Goal: Task Accomplishment & Management: Use online tool/utility

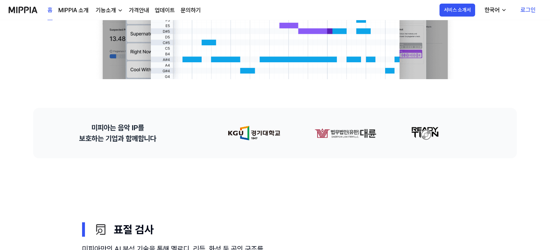
scroll to position [240, 0]
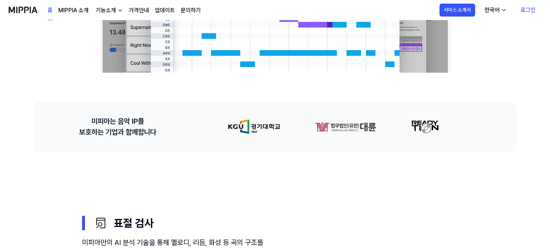
click at [524, 8] on link "로그인" at bounding box center [527, 10] width 27 height 20
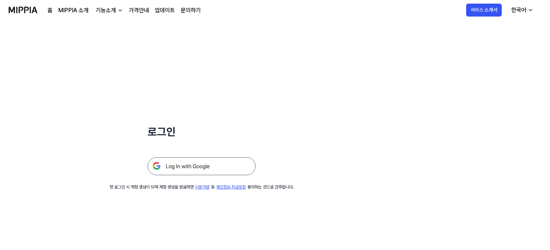
click at [188, 168] on img at bounding box center [202, 166] width 108 height 18
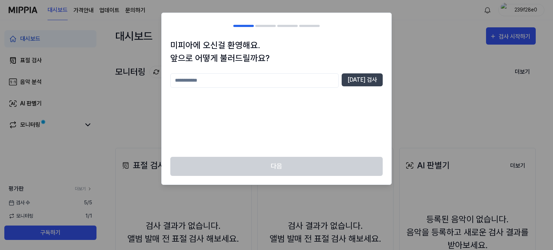
click at [224, 80] on input "text" at bounding box center [254, 80] width 168 height 14
type input "*"
type input "****"
click at [367, 78] on button "[DATE] 검사" at bounding box center [361, 79] width 41 height 13
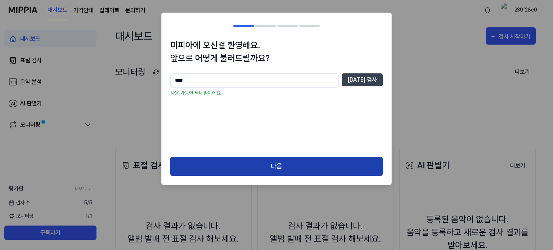
click at [276, 163] on button "다음" at bounding box center [276, 166] width 212 height 19
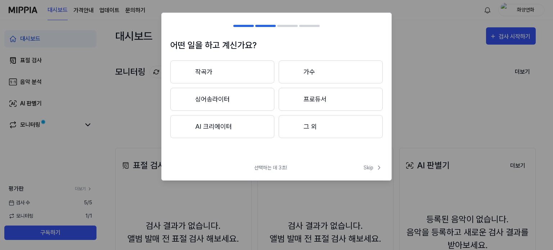
click at [309, 126] on button "그 외" at bounding box center [330, 126] width 104 height 23
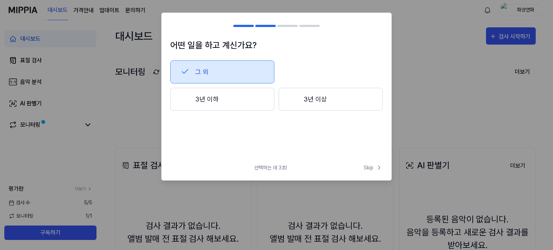
click at [222, 101] on button "3년 이하" at bounding box center [222, 99] width 104 height 23
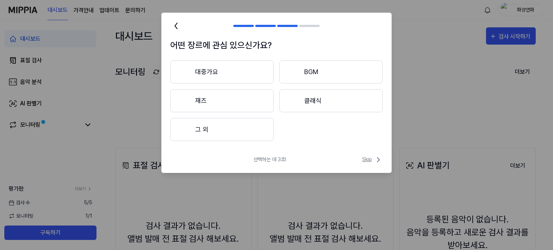
click at [369, 160] on span "Skip" at bounding box center [372, 159] width 21 height 9
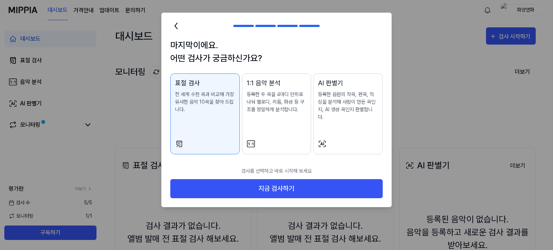
click at [273, 98] on p "등록한 두 곡을 4마디 단위로 나눠 멜로디, 리듬, 화성 등 구조를 정밀하게 분석합니다." at bounding box center [276, 102] width 60 height 23
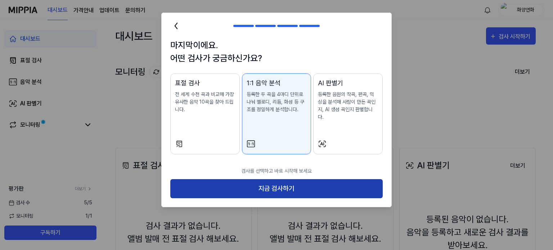
click at [282, 179] on button "지금 검사하기" at bounding box center [276, 188] width 212 height 19
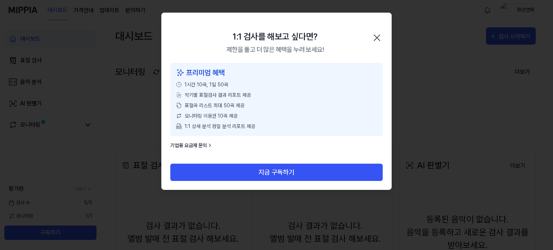
click at [378, 33] on icon "button" at bounding box center [377, 38] width 12 height 12
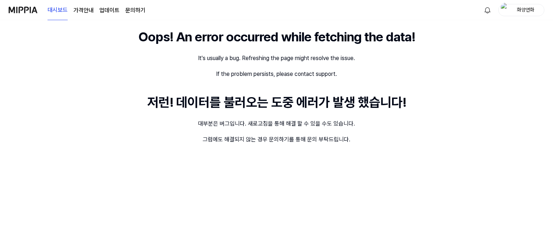
click at [24, 8] on img at bounding box center [23, 10] width 29 height 20
click at [29, 14] on img at bounding box center [23, 10] width 29 height 20
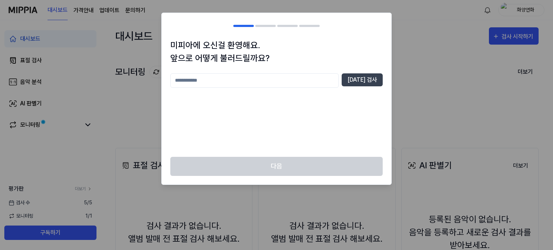
click at [435, 87] on div at bounding box center [276, 125] width 553 height 250
click at [423, 100] on div at bounding box center [276, 125] width 553 height 250
click at [434, 64] on div at bounding box center [276, 125] width 553 height 250
click at [127, 130] on div at bounding box center [276, 125] width 553 height 250
click at [121, 118] on div at bounding box center [276, 125] width 553 height 250
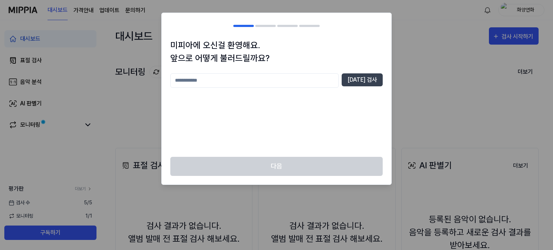
click at [120, 112] on div at bounding box center [276, 125] width 553 height 250
click at [110, 109] on div at bounding box center [276, 125] width 553 height 250
click at [105, 109] on div at bounding box center [276, 125] width 553 height 250
click at [86, 104] on div at bounding box center [276, 125] width 553 height 250
drag, startPoint x: 88, startPoint y: 101, endPoint x: 116, endPoint y: 97, distance: 28.3
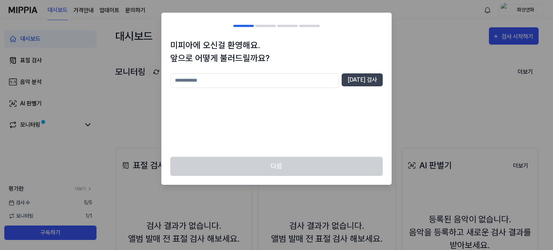
click at [100, 96] on div at bounding box center [276, 125] width 553 height 250
click at [128, 143] on div at bounding box center [276, 125] width 553 height 250
drag, startPoint x: 127, startPoint y: 141, endPoint x: 121, endPoint y: 132, distance: 10.2
click at [126, 139] on div at bounding box center [276, 125] width 553 height 250
drag, startPoint x: 121, startPoint y: 132, endPoint x: 171, endPoint y: 130, distance: 49.4
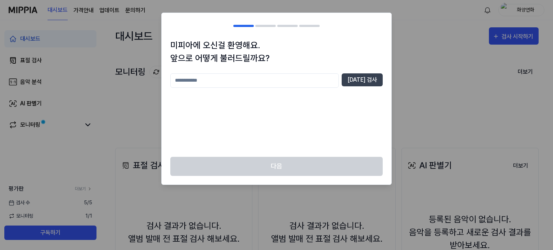
click at [119, 130] on div at bounding box center [276, 125] width 553 height 250
drag, startPoint x: 505, startPoint y: 104, endPoint x: 490, endPoint y: 99, distance: 16.2
click at [506, 107] on div at bounding box center [276, 125] width 553 height 250
click at [209, 80] on input "text" at bounding box center [254, 80] width 168 height 14
type input "****"
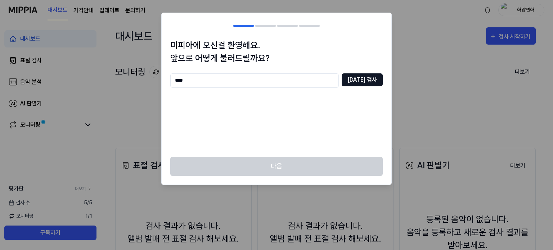
click at [368, 79] on button "[DATE] 검사" at bounding box center [361, 79] width 41 height 13
click at [359, 81] on button "[DATE] 검사" at bounding box center [361, 79] width 41 height 13
click at [408, 69] on div at bounding box center [276, 125] width 553 height 250
drag, startPoint x: 404, startPoint y: 70, endPoint x: 411, endPoint y: 74, distance: 7.5
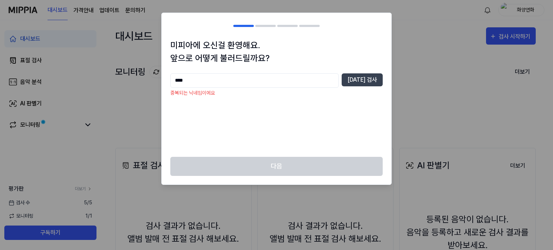
click at [404, 70] on div at bounding box center [276, 125] width 553 height 250
click at [107, 115] on div at bounding box center [276, 125] width 553 height 250
click at [454, 69] on div at bounding box center [276, 125] width 553 height 250
click at [452, 69] on div at bounding box center [276, 125] width 553 height 250
click at [314, 166] on div "다음" at bounding box center [277, 171] width 230 height 28
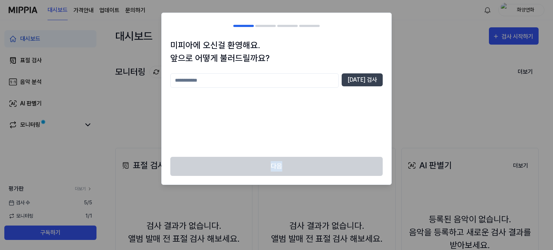
click at [314, 166] on div "다음" at bounding box center [277, 171] width 230 height 28
click at [106, 114] on div at bounding box center [276, 125] width 553 height 250
click at [243, 83] on input "text" at bounding box center [254, 80] width 168 height 14
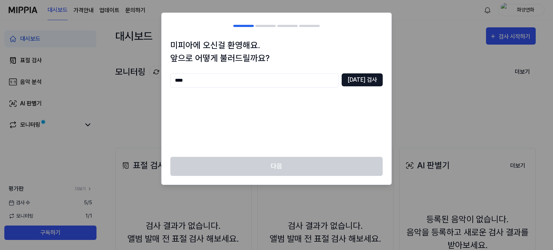
click at [366, 81] on button "[DATE] 검사" at bounding box center [361, 79] width 41 height 13
click at [364, 83] on button "[DATE] 검사" at bounding box center [361, 79] width 41 height 13
click at [271, 80] on input "****" at bounding box center [254, 80] width 168 height 14
type input "*"
click at [137, 113] on div at bounding box center [276, 125] width 553 height 250
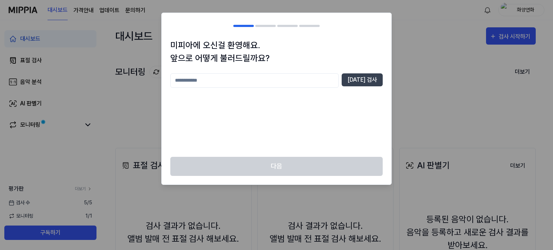
click at [137, 113] on div at bounding box center [276, 125] width 553 height 250
click at [138, 113] on div at bounding box center [276, 125] width 553 height 250
click at [140, 111] on div at bounding box center [276, 125] width 553 height 250
click at [118, 125] on div at bounding box center [276, 125] width 553 height 250
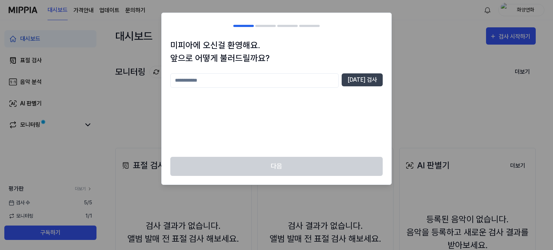
click at [118, 125] on div at bounding box center [276, 125] width 553 height 250
click at [117, 125] on div at bounding box center [276, 125] width 553 height 250
click at [112, 123] on div at bounding box center [276, 125] width 553 height 250
click at [447, 75] on div at bounding box center [276, 125] width 553 height 250
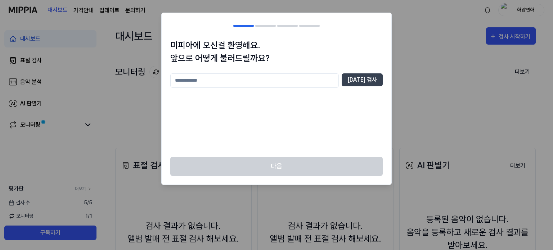
click at [448, 76] on div at bounding box center [276, 125] width 553 height 250
drag, startPoint x: 448, startPoint y: 77, endPoint x: 404, endPoint y: 11, distance: 79.0
click at [434, 63] on div at bounding box center [276, 125] width 553 height 250
click at [232, 82] on input "text" at bounding box center [254, 80] width 168 height 14
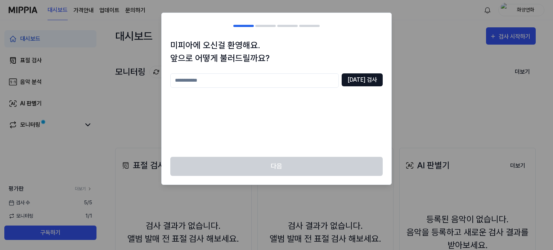
click at [368, 81] on button "[DATE] 검사" at bounding box center [361, 79] width 41 height 13
click at [246, 124] on div "[DATE] 검사 닉네임은 2자 이상 20자 이하로 입력해 주세요" at bounding box center [276, 110] width 212 height 75
click at [217, 82] on input "text" at bounding box center [254, 80] width 168 height 14
drag, startPoint x: 216, startPoint y: 121, endPoint x: 205, endPoint y: 98, distance: 25.3
click at [216, 119] on div "[DATE] 검사 닉네임은 2자 이상 20자 이하로 입력해 주세요" at bounding box center [276, 110] width 212 height 75
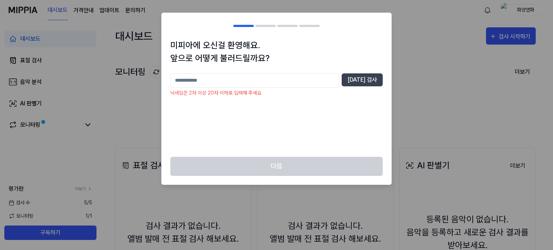
click at [204, 81] on input "text" at bounding box center [254, 80] width 168 height 14
drag, startPoint x: 197, startPoint y: 80, endPoint x: 193, endPoint y: 81, distance: 4.0
click at [197, 80] on input "text" at bounding box center [254, 80] width 168 height 14
click at [263, 81] on input "text" at bounding box center [254, 80] width 168 height 14
click at [189, 78] on input "text" at bounding box center [254, 80] width 168 height 14
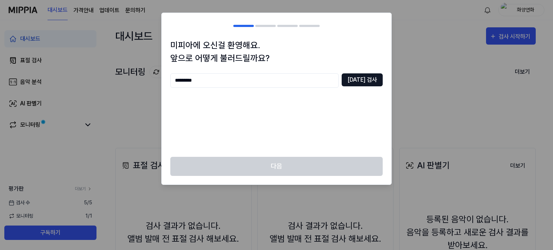
type input "*********"
click at [371, 80] on button "[DATE] 검사" at bounding box center [361, 79] width 41 height 13
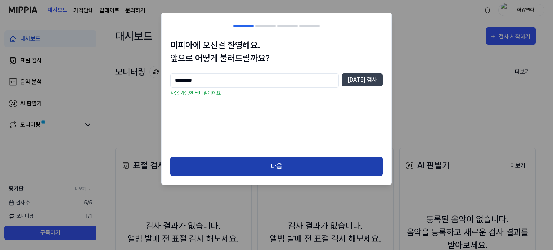
click at [330, 167] on button "다음" at bounding box center [276, 166] width 212 height 19
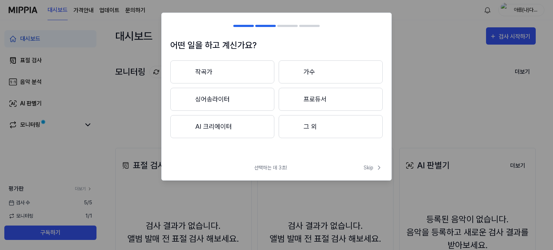
click at [314, 126] on button "그 외" at bounding box center [330, 126] width 104 height 23
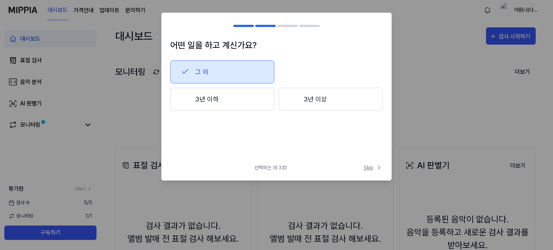
click at [368, 167] on span "Skip" at bounding box center [372, 168] width 19 height 8
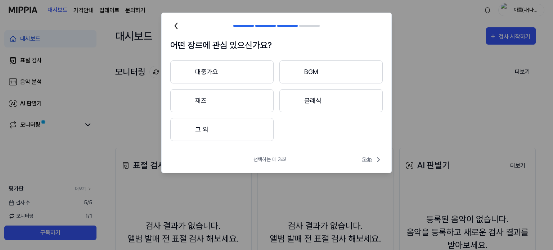
click at [370, 161] on span "Skip" at bounding box center [372, 159] width 21 height 9
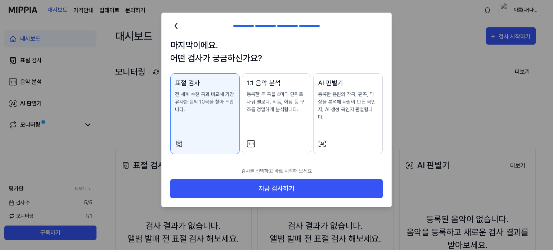
click at [344, 108] on p "등록한 음원의 작곡, 편곡, 믹싱을 분석해 사람이 만든 곡인지, AI 생성 곡인지 판별합니다." at bounding box center [348, 106] width 60 height 30
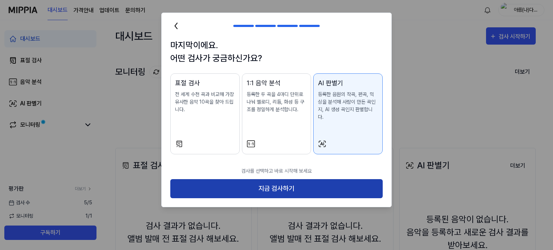
click at [354, 179] on button "지금 검사하기" at bounding box center [276, 188] width 212 height 19
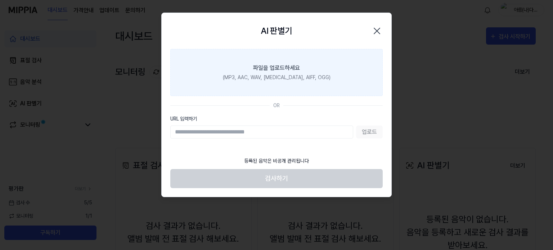
click at [269, 74] on div "(MP3, AAC, WAV, [MEDICAL_DATA], AIFF, OGG)" at bounding box center [277, 78] width 108 height 8
click at [0, 0] on input "파일을 업로드하세요 (MP3, AAC, WAV, [MEDICAL_DATA], AIFF, OGG)" at bounding box center [0, 0] width 0 height 0
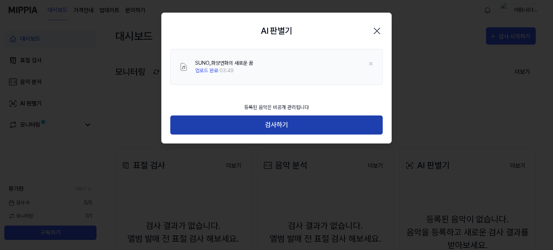
click at [304, 121] on button "검사하기" at bounding box center [276, 124] width 212 height 19
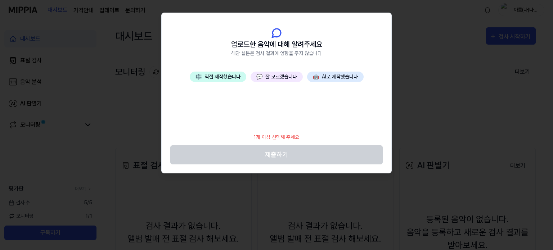
click at [206, 78] on button "🎼 직접 제작했습니다" at bounding box center [218, 77] width 56 height 10
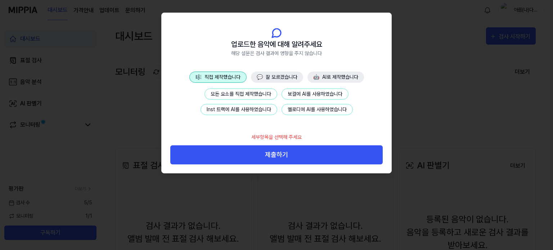
click at [329, 77] on button "🤖 AI로 제작했습니다" at bounding box center [335, 77] width 56 height 11
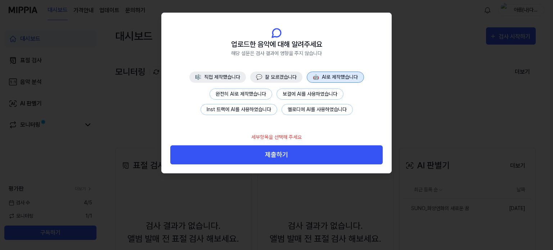
click at [246, 95] on button "완전히 AI로 제작했습니다" at bounding box center [240, 94] width 63 height 11
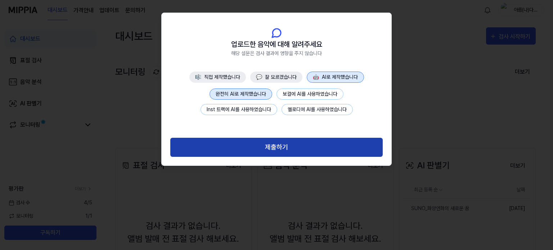
click at [278, 149] on button "제출하기" at bounding box center [276, 147] width 212 height 19
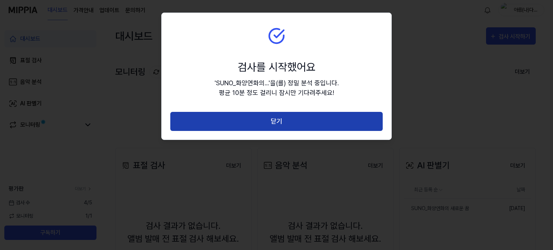
click at [283, 117] on button "닫기" at bounding box center [276, 121] width 212 height 19
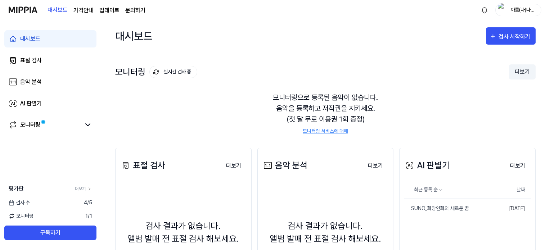
click at [525, 72] on button "더보기" at bounding box center [522, 71] width 27 height 15
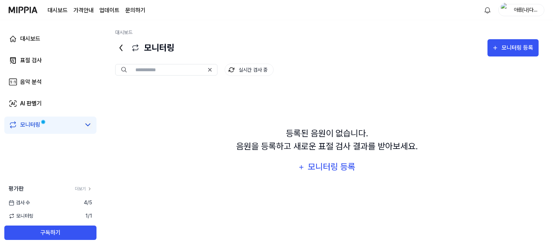
click at [87, 127] on icon at bounding box center [87, 125] width 9 height 9
click at [346, 170] on div "모니터링 등록" at bounding box center [331, 167] width 49 height 14
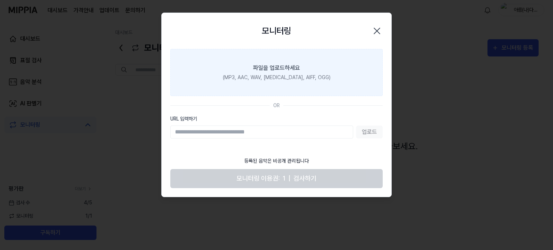
click at [275, 72] on div "파일을 업로드하세요" at bounding box center [276, 68] width 47 height 9
click at [0, 0] on input "파일을 업로드하세요 (MP3, AAC, WAV, [MEDICAL_DATA], AIFF, OGG)" at bounding box center [0, 0] width 0 height 0
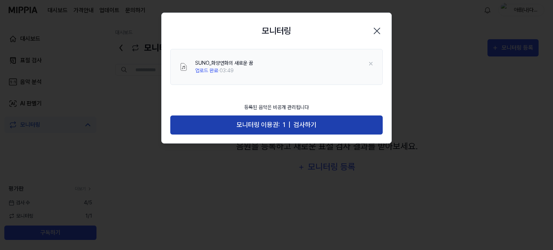
click at [309, 123] on span "검사하기" at bounding box center [304, 125] width 23 height 10
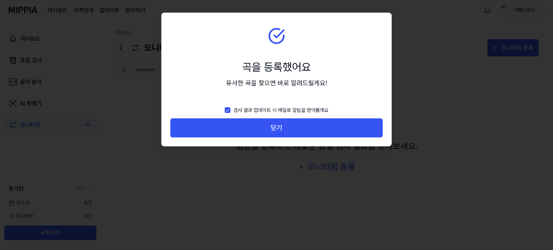
click at [309, 123] on button "닫기" at bounding box center [276, 127] width 212 height 19
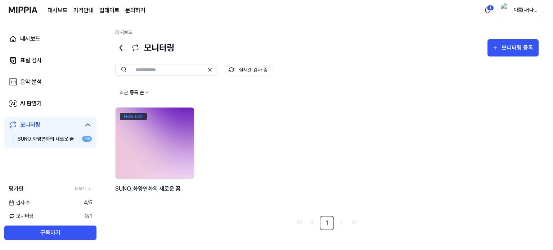
click at [130, 117] on div "New + 22" at bounding box center [133, 116] width 27 height 7
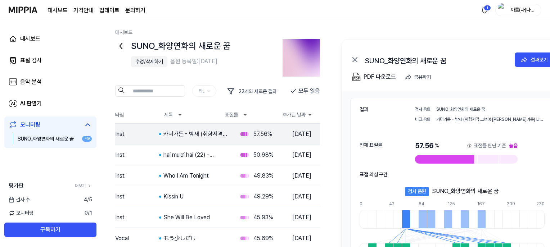
scroll to position [106, 0]
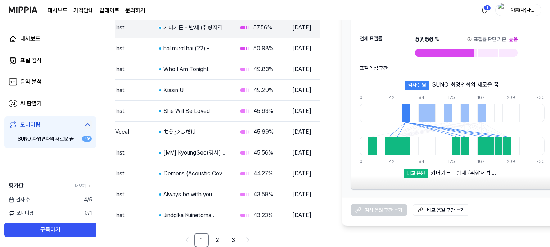
click at [47, 139] on div "SUNO_화양연화의 새로운 꿈" at bounding box center [46, 139] width 57 height 8
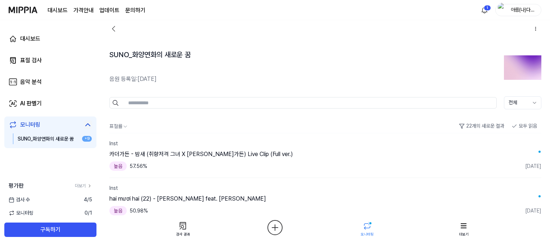
scroll to position [0, 0]
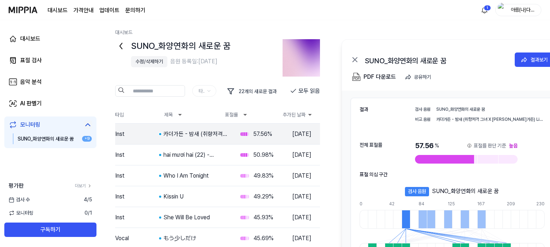
click at [85, 217] on span "0 / 1" at bounding box center [89, 213] width 8 height 8
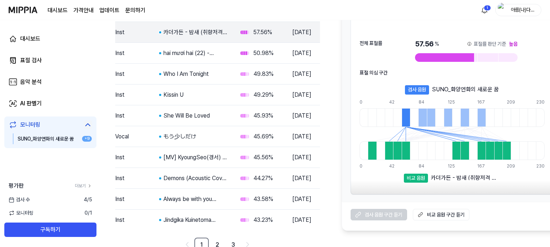
scroll to position [106, 0]
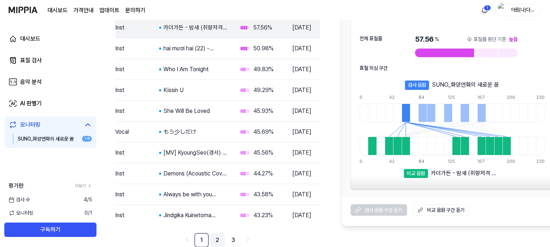
click at [218, 240] on link "2" at bounding box center [217, 240] width 14 height 14
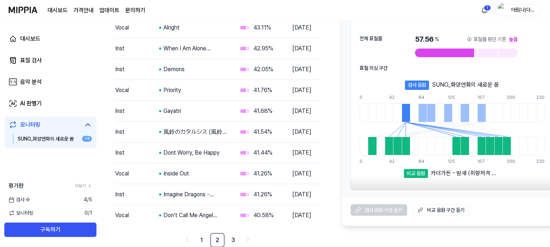
click at [235, 241] on link "3" at bounding box center [233, 240] width 14 height 14
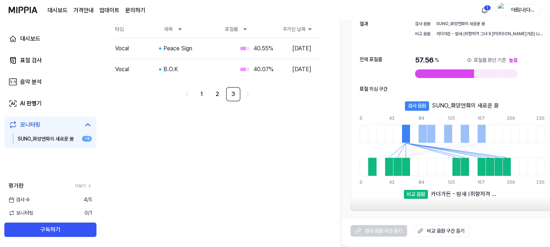
scroll to position [85, 0]
click at [423, 137] on div at bounding box center [422, 134] width 8 height 19
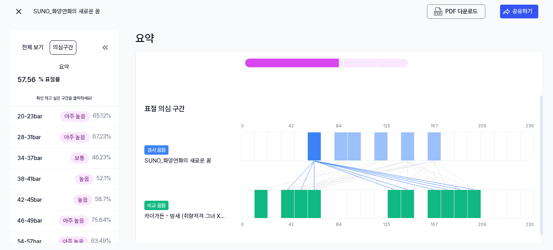
scroll to position [67, 0]
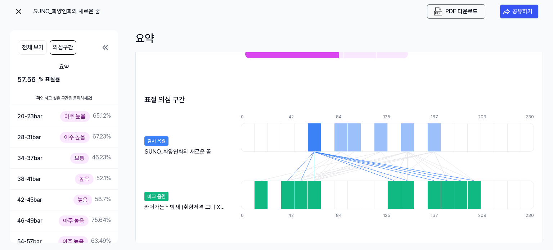
click at [19, 13] on img at bounding box center [18, 11] width 9 height 9
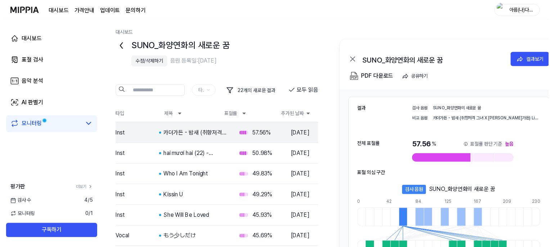
scroll to position [85, 0]
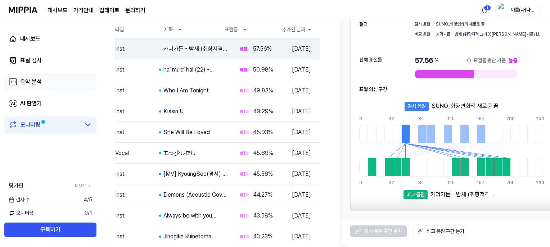
click at [29, 82] on div "음악 분석" at bounding box center [31, 82] width 22 height 9
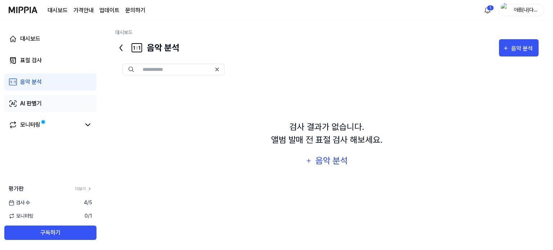
click at [56, 104] on link "AI 판별기" at bounding box center [50, 103] width 92 height 17
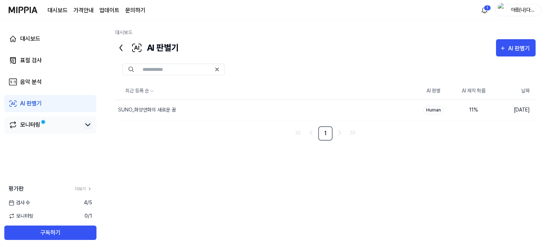
click at [86, 124] on icon at bounding box center [87, 125] width 9 height 9
click at [79, 137] on link "SUNO_화양연화의 새로운 꿈 +9" at bounding box center [55, 138] width 74 height 11
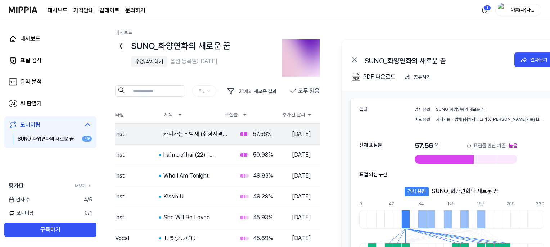
click at [121, 46] on icon at bounding box center [121, 46] width 12 height 12
